Goal: Information Seeking & Learning: Learn about a topic

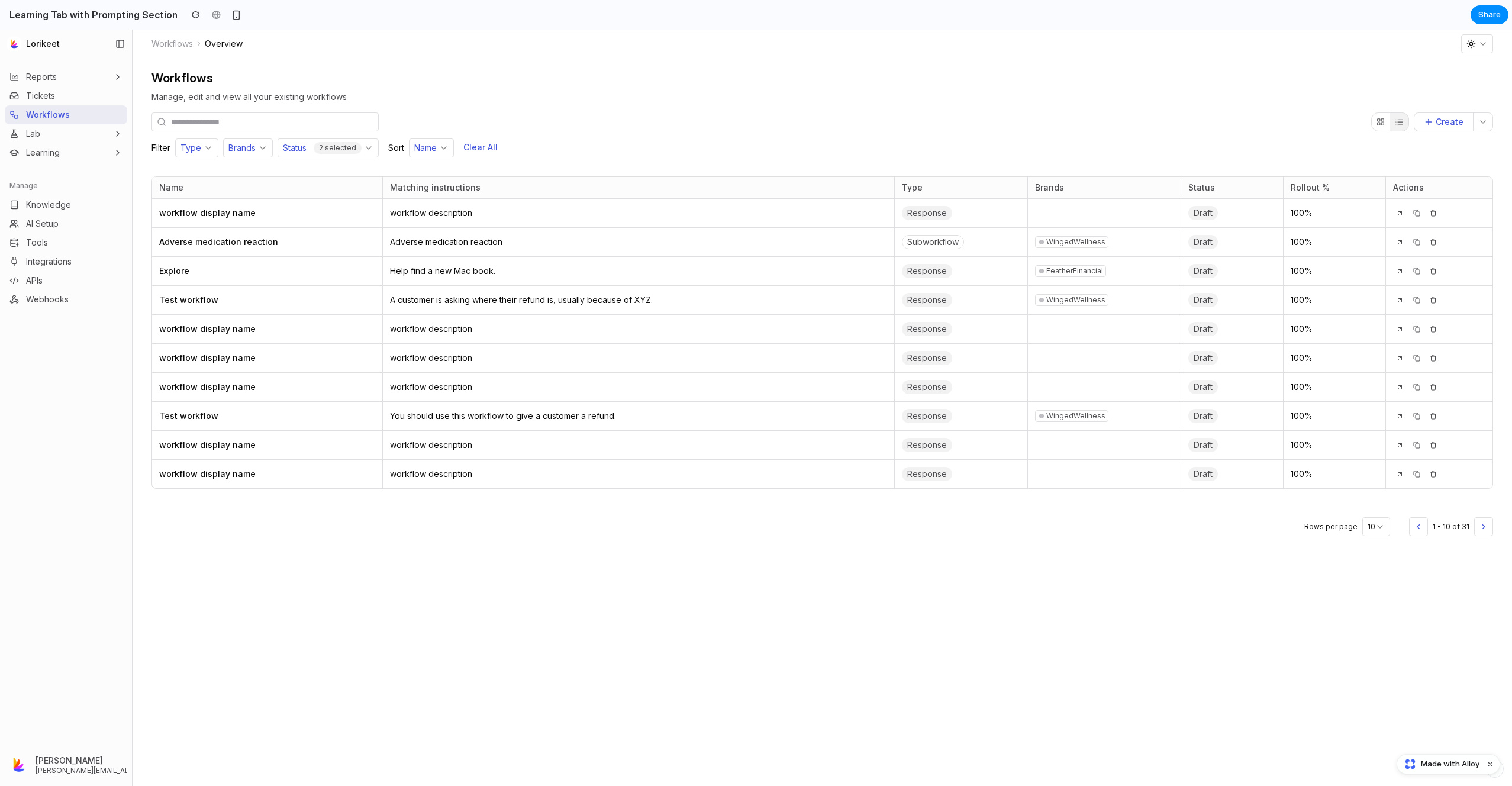
click at [417, 239] on span "Adverse medication reaction" at bounding box center [639, 242] width 497 height 12
click at [600, 206] on td "workflow description" at bounding box center [638, 213] width 512 height 29
click at [550, 256] on td "Adverse medication reaction" at bounding box center [638, 242] width 512 height 29
click at [40, 73] on link "Reports" at bounding box center [33, 77] width 48 height 12
click at [40, 97] on span "Tickets" at bounding box center [40, 96] width 29 height 12
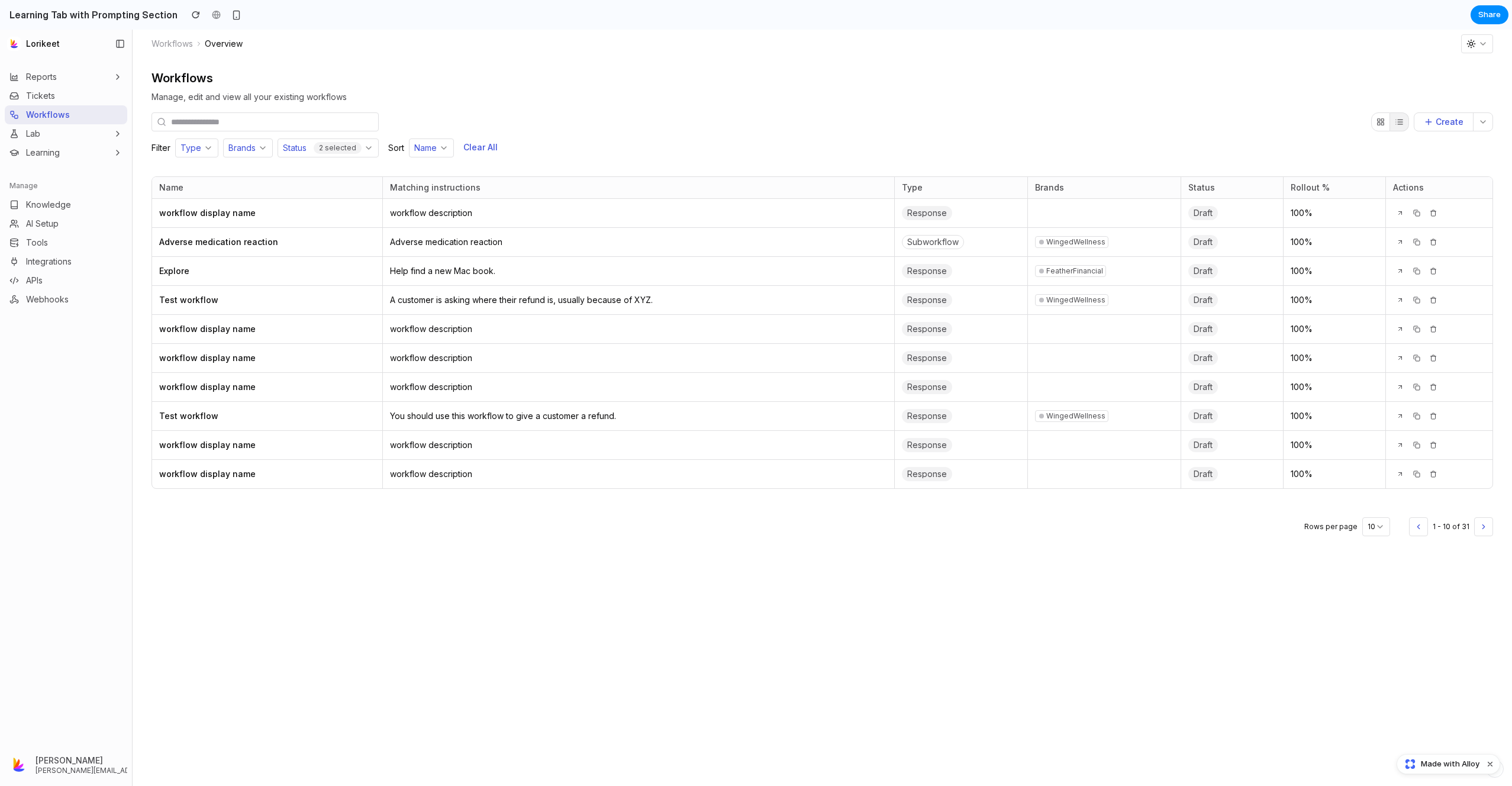
click at [40, 128] on button "Lab" at bounding box center [65, 134] width 123 height 19
click at [38, 150] on link "Learning" at bounding box center [35, 153] width 50 height 12
click at [46, 179] on span "Prompting" at bounding box center [44, 174] width 40 height 12
click at [42, 223] on span "Knowledge" at bounding box center [49, 226] width 45 height 12
click at [47, 159] on button "Learning" at bounding box center [65, 153] width 123 height 19
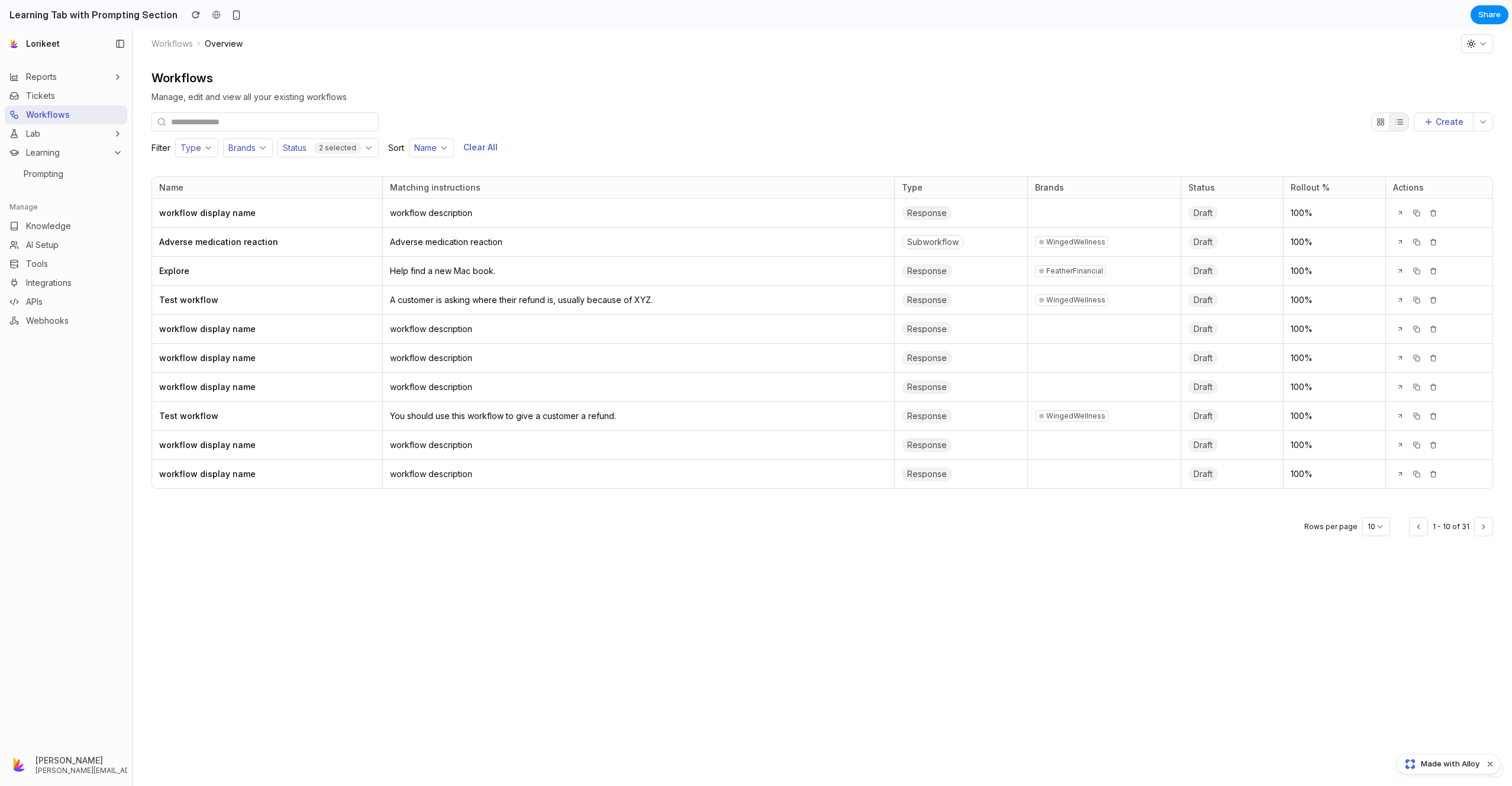
click at [40, 176] on span "Prompting" at bounding box center [44, 174] width 40 height 12
click at [45, 152] on link "Learning" at bounding box center [35, 153] width 50 height 12
